Goal: Find specific page/section: Find specific page/section

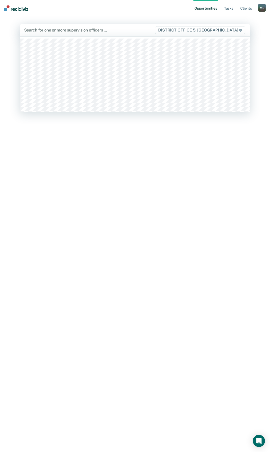
click at [68, 30] on div at bounding box center [89, 30] width 131 height 6
type input "mark"
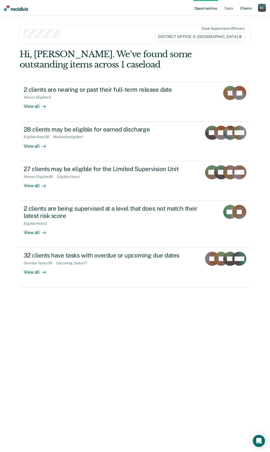
click at [242, 6] on link "Client s" at bounding box center [247, 8] width 14 height 16
